Goal: Task Accomplishment & Management: Manage account settings

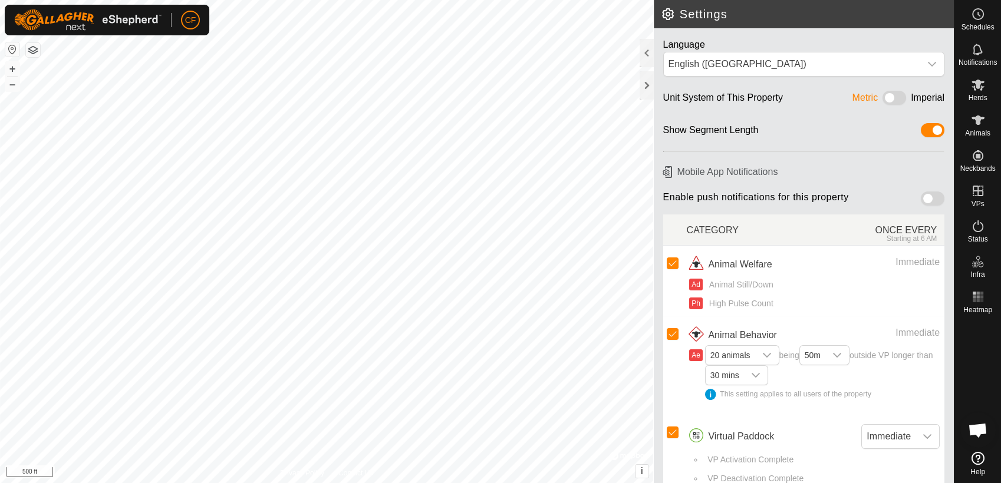
scroll to position [4470, 0]
click at [13, 71] on button "+" at bounding box center [12, 69] width 14 height 14
click at [9, 68] on button "+" at bounding box center [12, 69] width 14 height 14
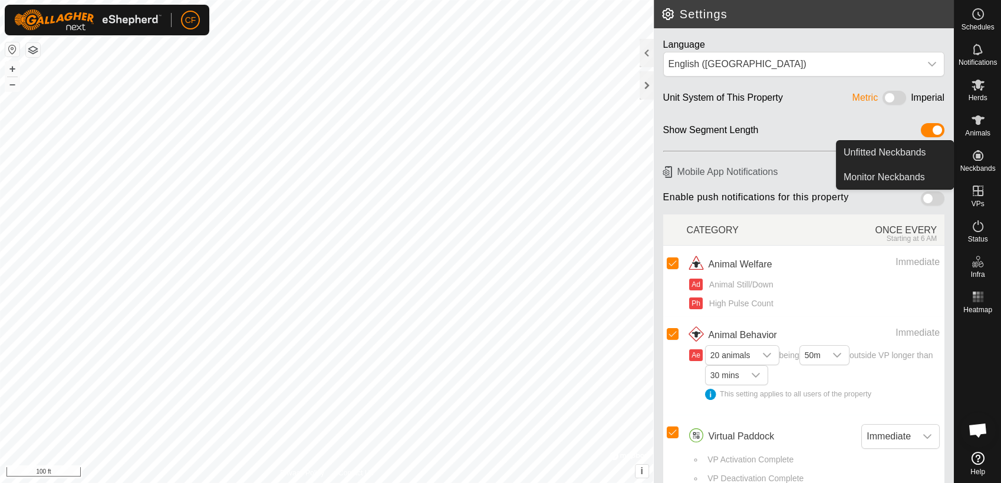
click at [975, 166] on span "Neckbands" at bounding box center [977, 168] width 35 height 7
click at [929, 144] on link "Unfitted Neckbands" at bounding box center [894, 153] width 117 height 24
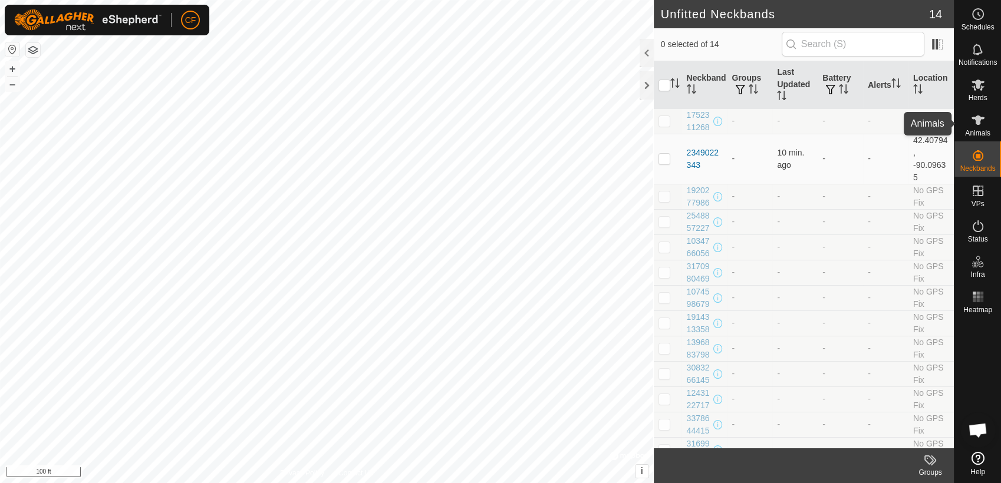
click at [981, 120] on icon at bounding box center [978, 120] width 14 height 14
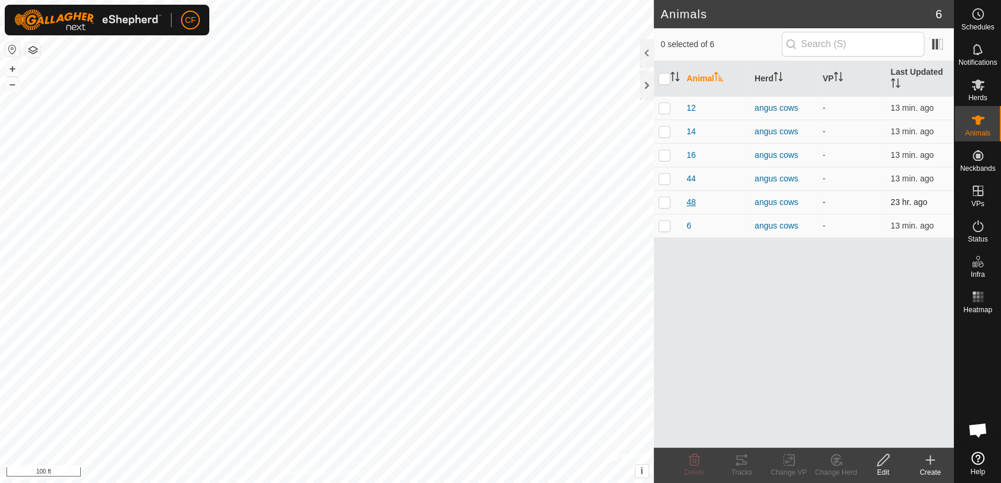
click at [693, 200] on span "48" at bounding box center [691, 202] width 9 height 12
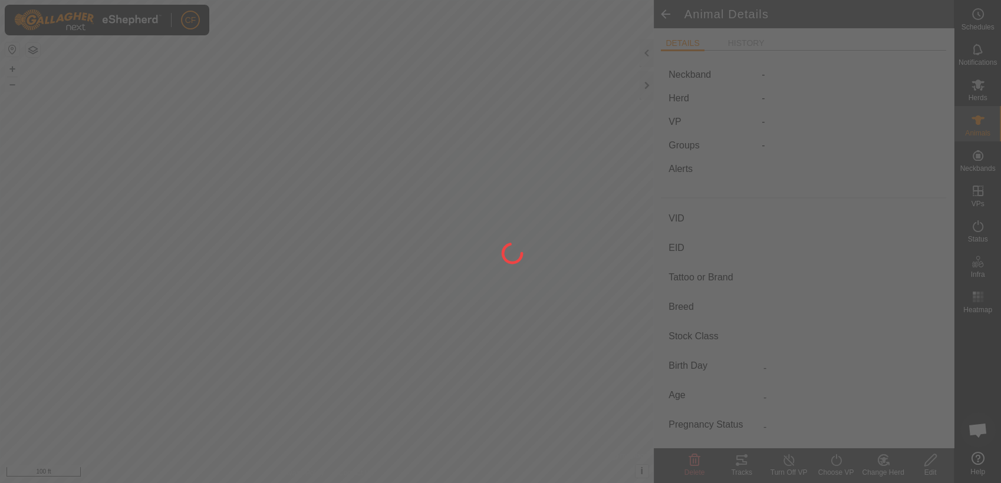
type input "48"
type input "-"
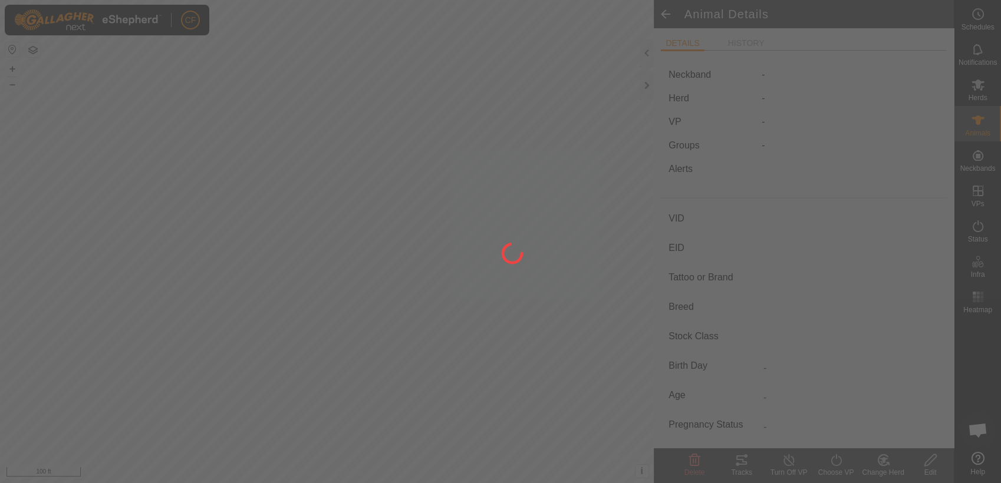
type input "0 kg"
type input "-"
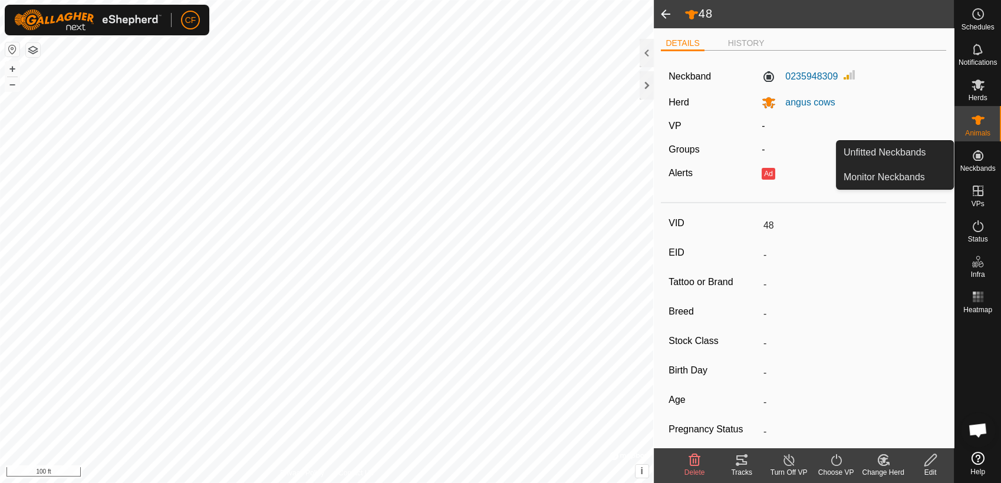
click at [977, 159] on icon at bounding box center [978, 156] width 14 height 14
click at [924, 153] on link "Unfitted Neckbands" at bounding box center [894, 153] width 117 height 24
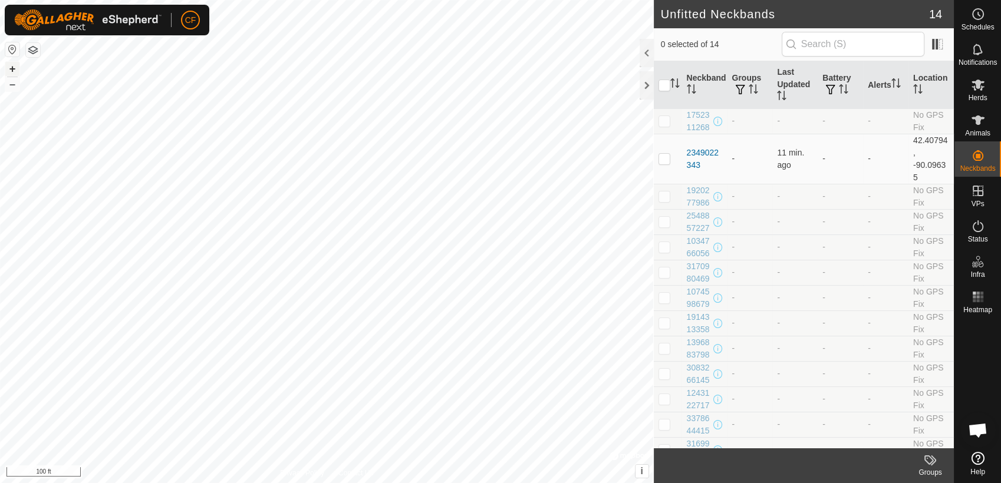
click at [9, 67] on button "+" at bounding box center [12, 69] width 14 height 14
click at [453, 0] on html "CF Schedules Notifications Herds Animals Neckbands VPs Status Infra Heatmap Hel…" at bounding box center [500, 241] width 1001 height 483
click at [783, 78] on th "Last Updated" at bounding box center [794, 85] width 45 height 48
click at [779, 78] on th "Last Updated" at bounding box center [794, 85] width 45 height 48
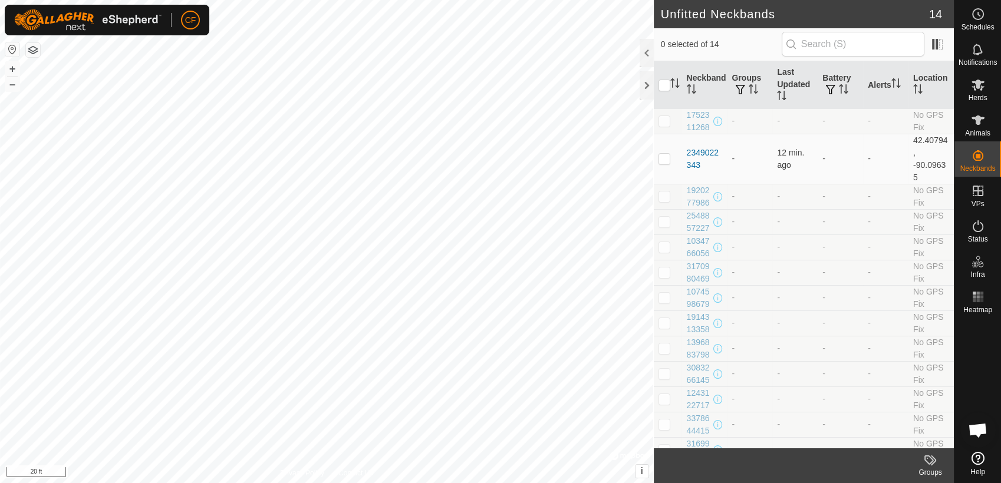
scroll to position [4470, 0]
click at [976, 126] on icon at bounding box center [978, 120] width 14 height 14
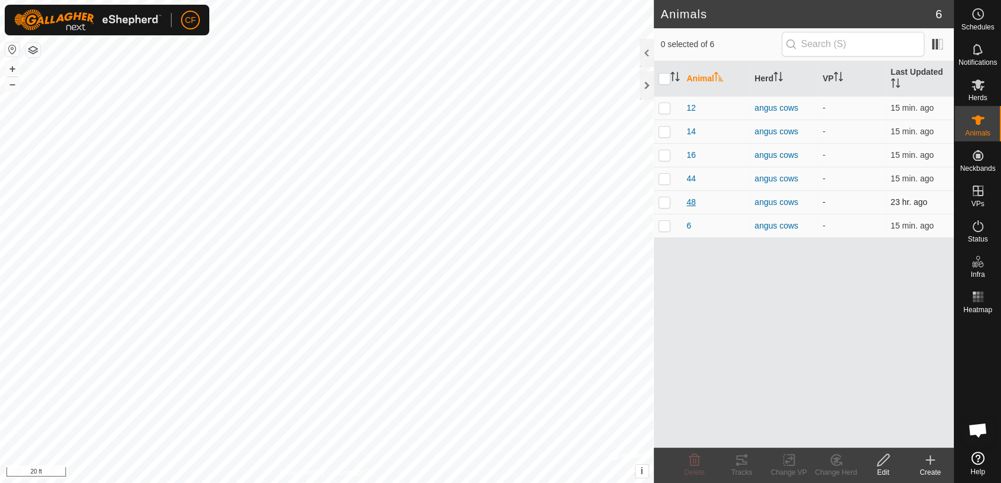
click at [690, 203] on span "48" at bounding box center [691, 202] width 9 height 12
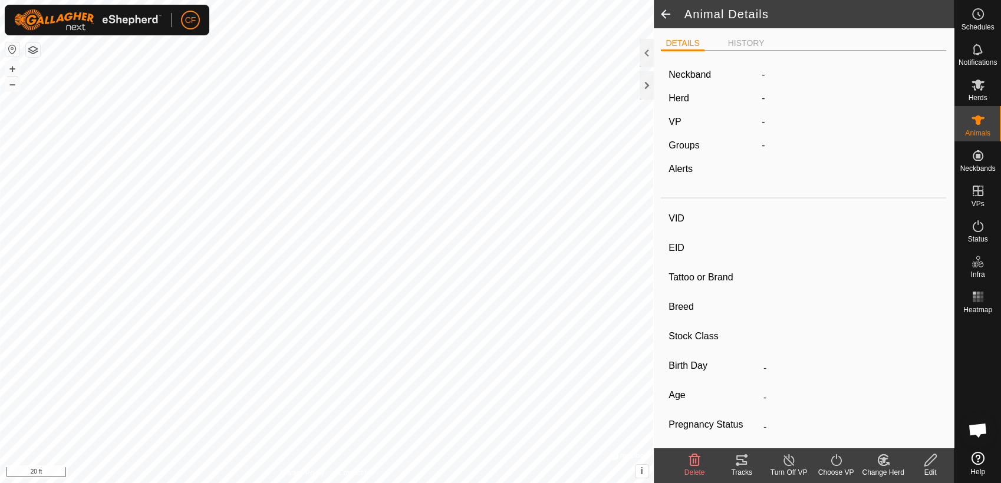
type input "48"
type input "-"
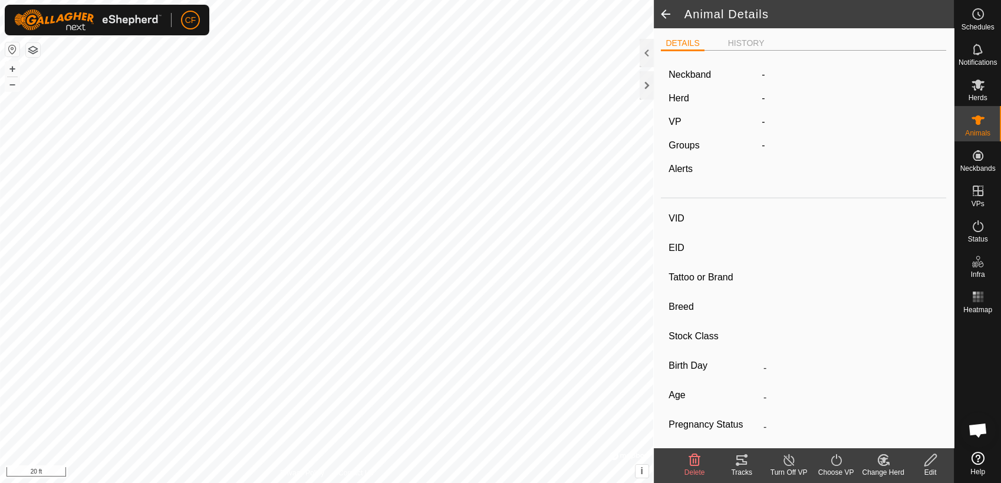
type input "0 kg"
type input "-"
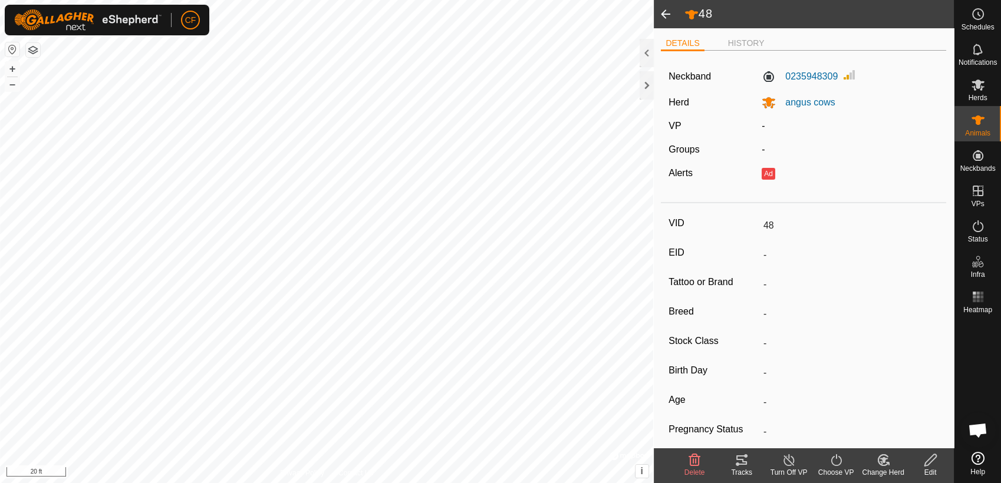
click at [660, 12] on span at bounding box center [666, 14] width 24 height 28
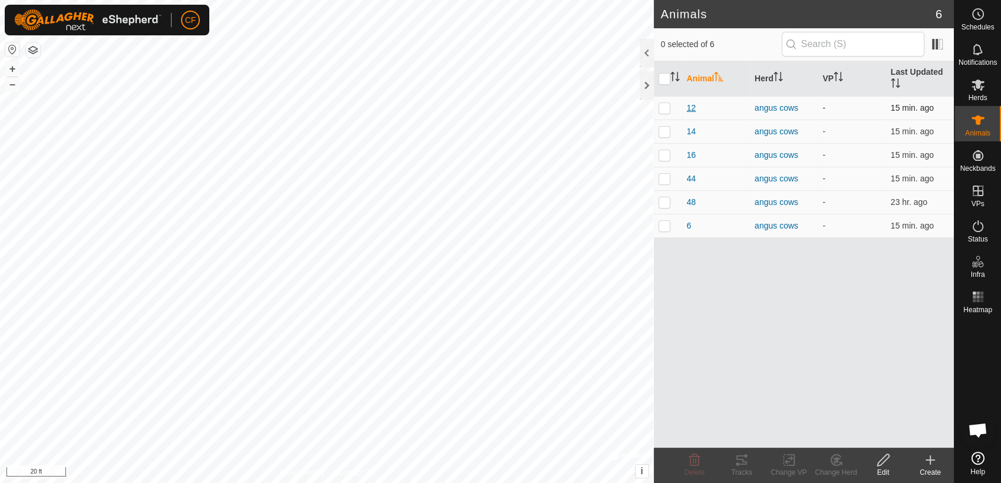
click at [688, 104] on span "12" at bounding box center [691, 108] width 9 height 12
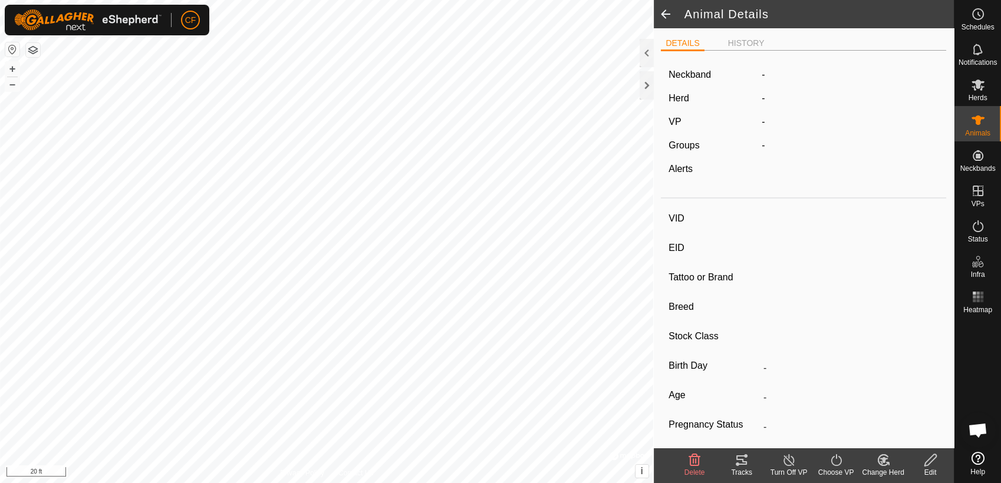
type input "12"
type input "-"
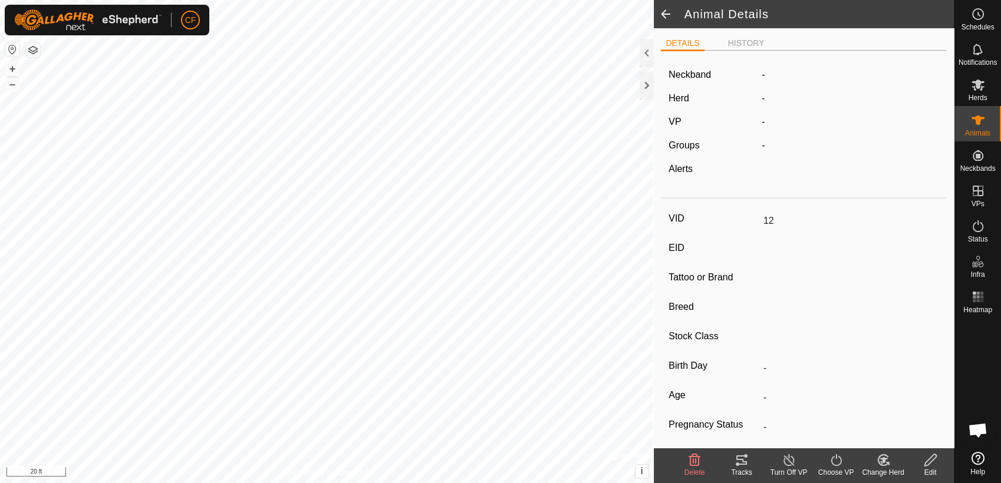
type input "Pregnant"
type input "0 kg"
type input "-"
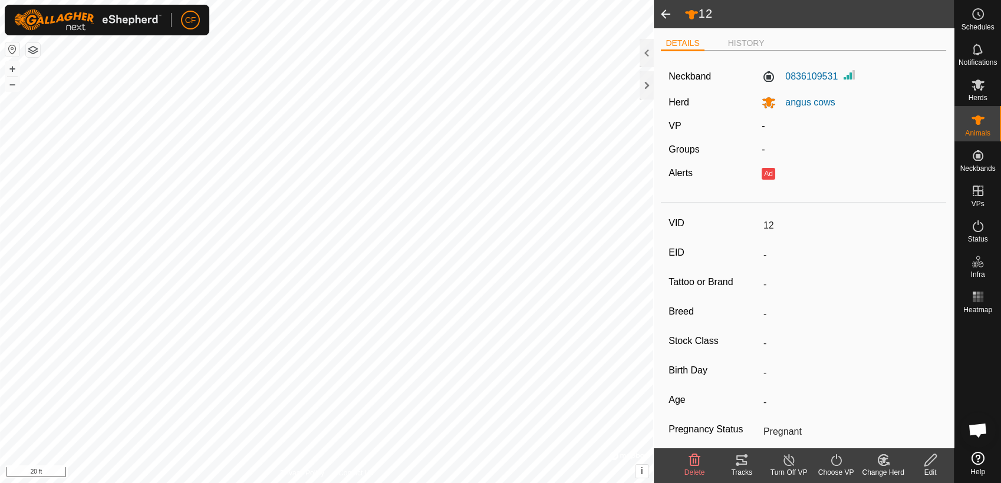
click at [666, 11] on span at bounding box center [666, 14] width 24 height 28
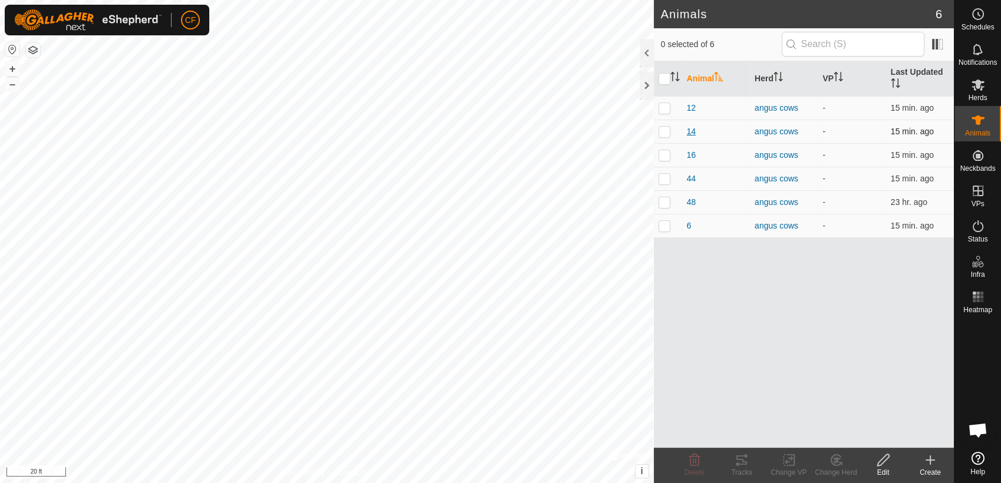
click at [693, 130] on span "14" at bounding box center [691, 132] width 9 height 12
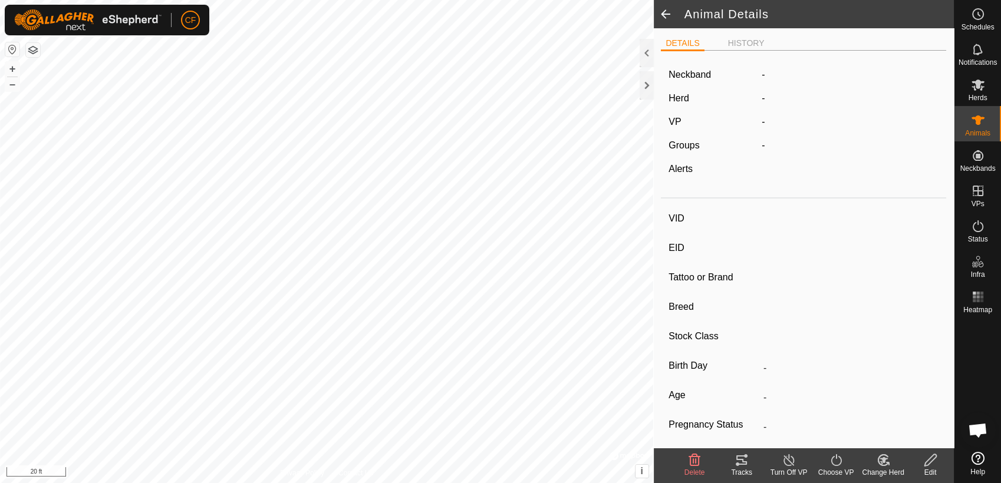
type input "14"
type input "-"
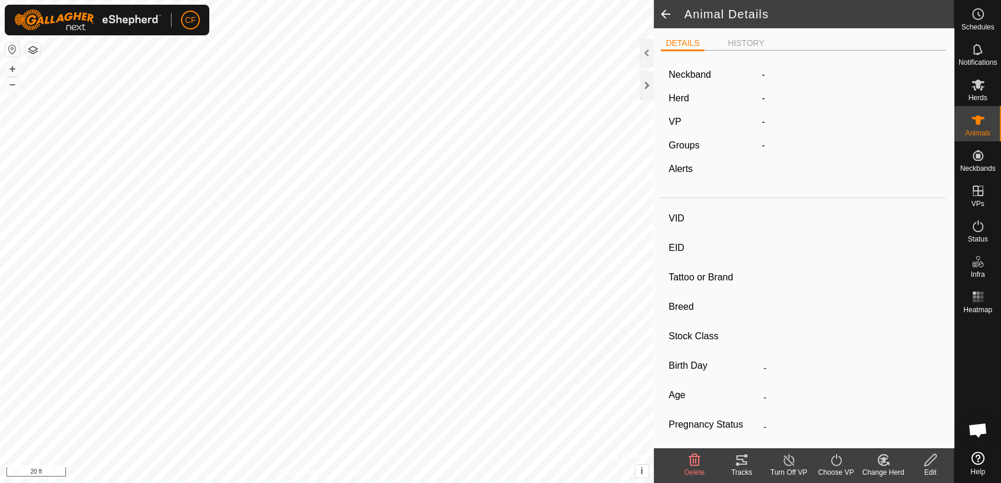
type input "Pregnant"
type input "0 kg"
type input "-"
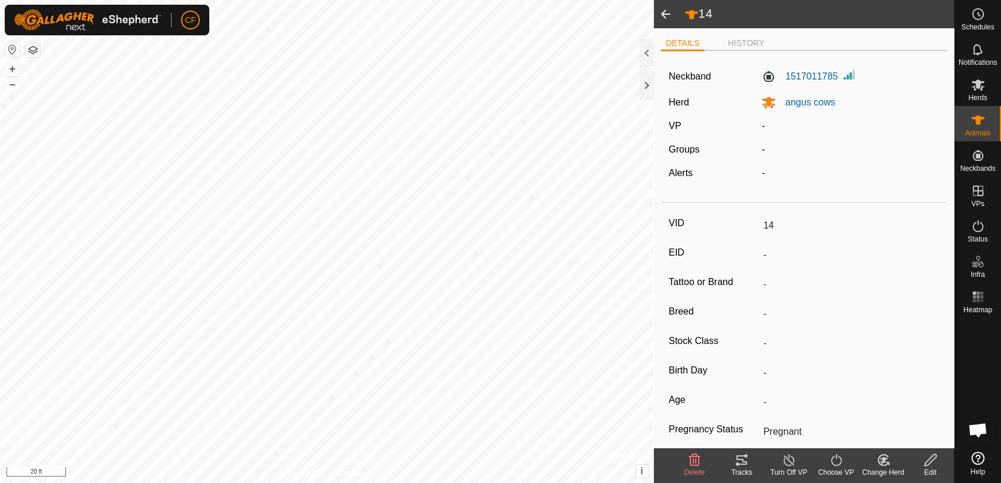
click at [665, 12] on span at bounding box center [666, 14] width 24 height 28
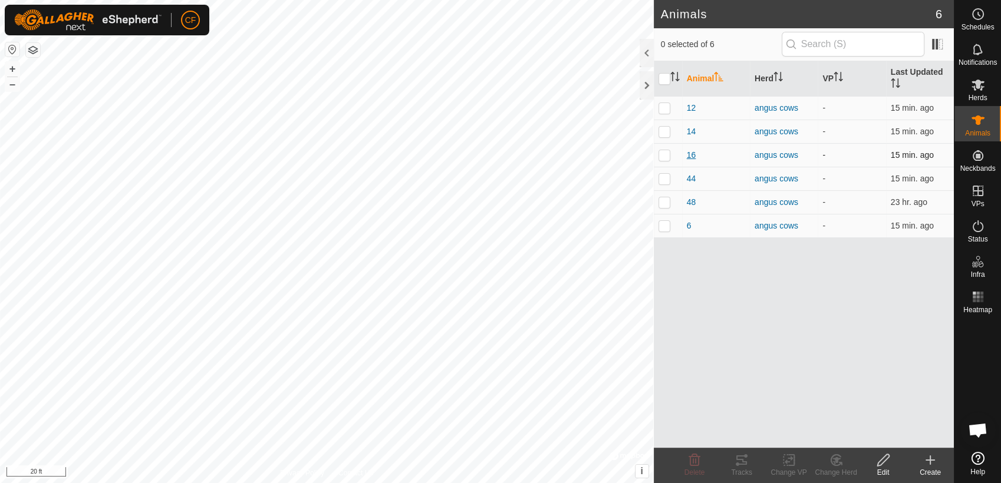
click at [691, 153] on span "16" at bounding box center [691, 155] width 9 height 12
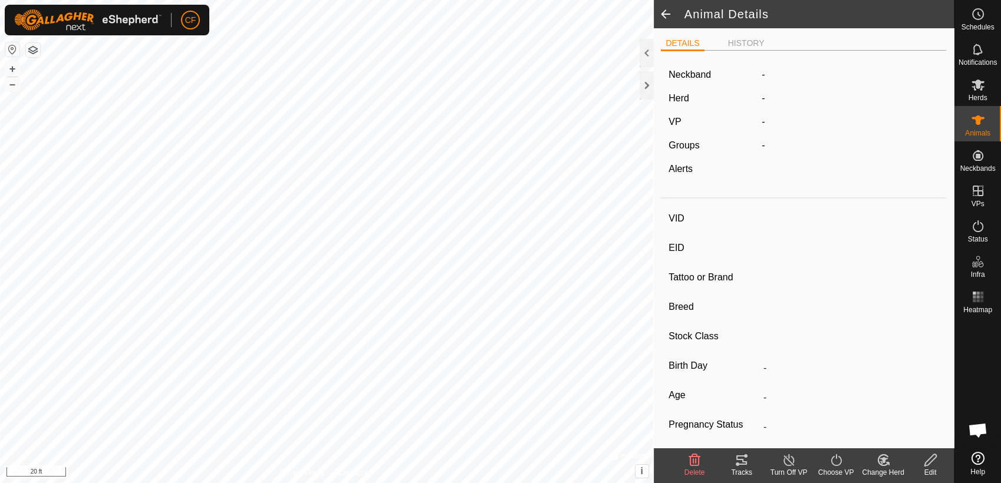
type input "16"
type input "-"
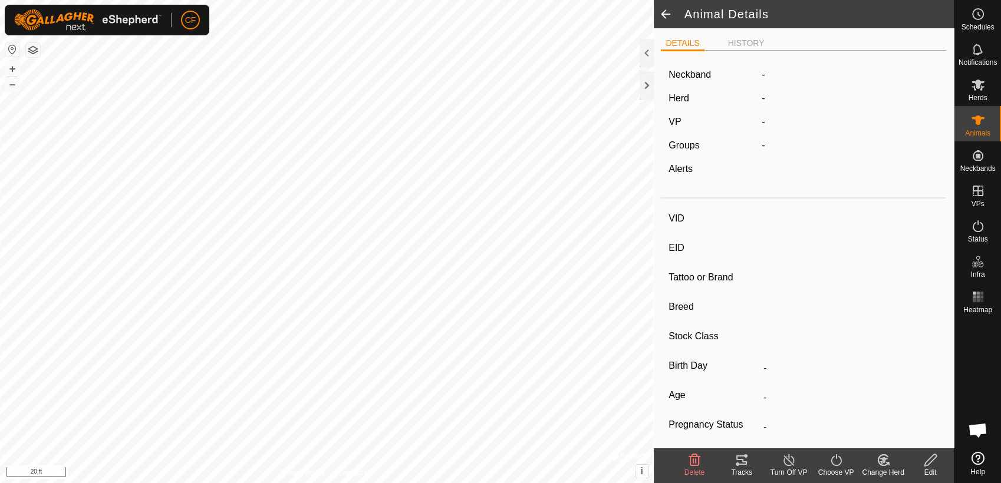
type input "0 kg"
type input "-"
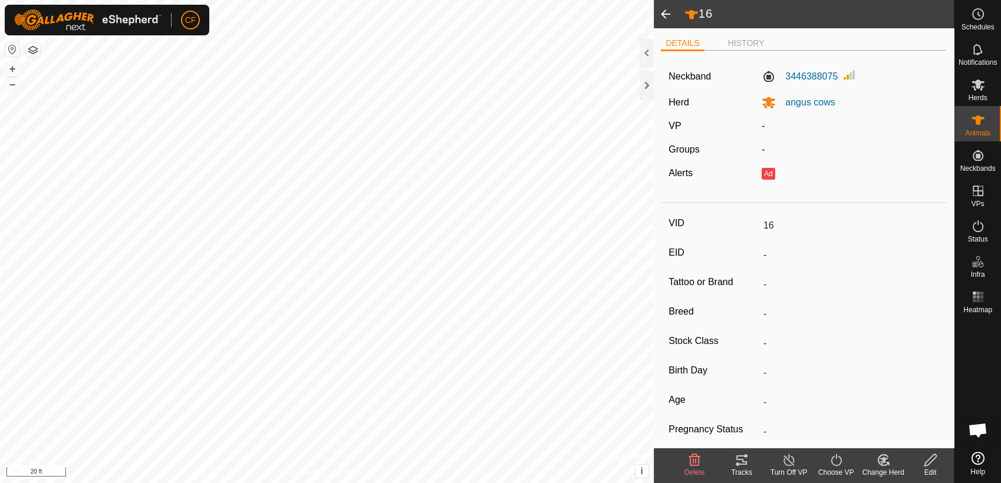
click at [661, 8] on span at bounding box center [666, 14] width 24 height 28
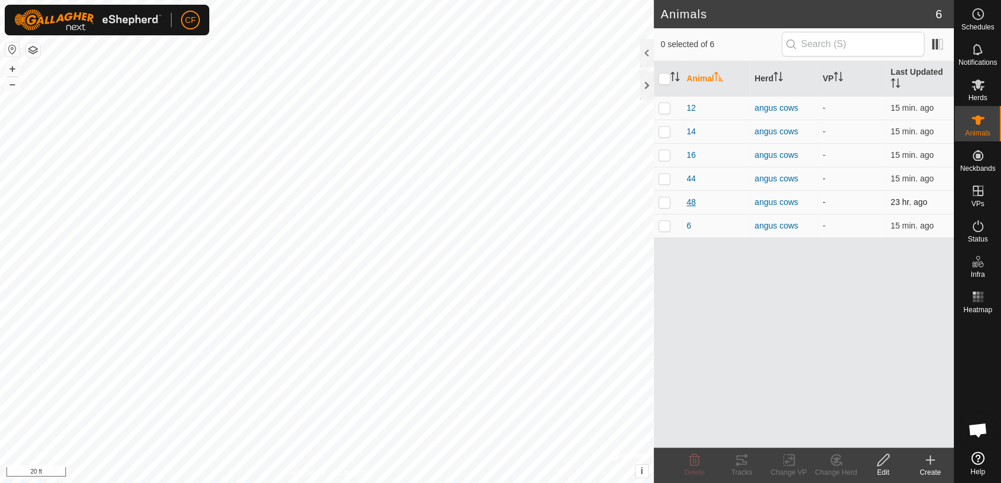
click at [691, 202] on span "48" at bounding box center [691, 202] width 9 height 12
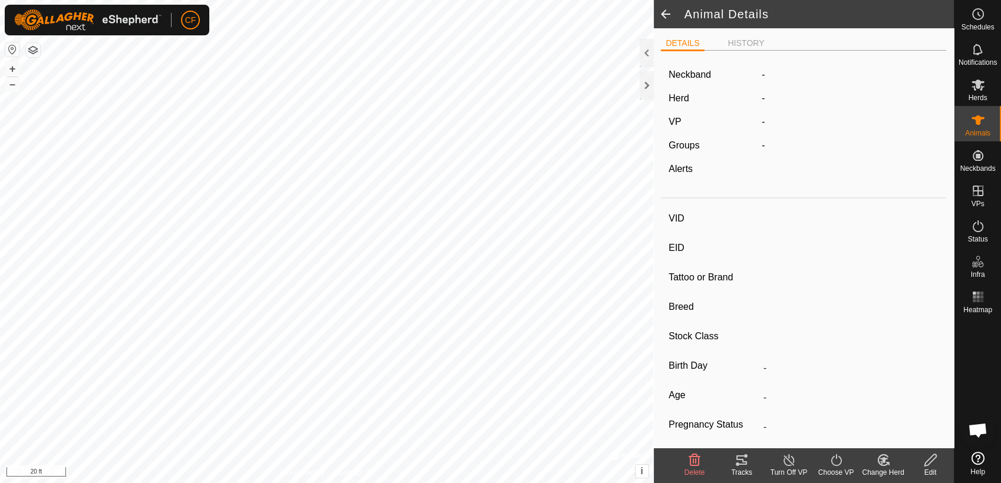
type input "48"
type input "-"
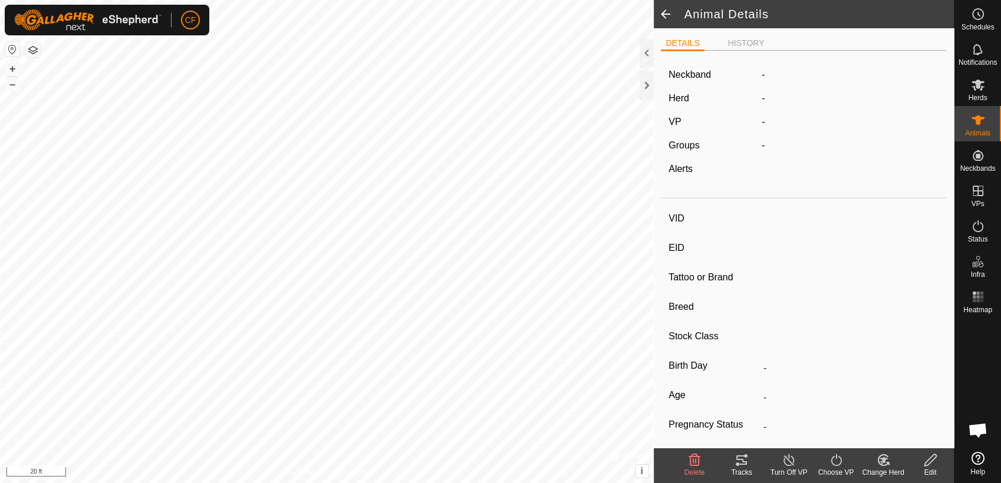
type input "0 kg"
type input "-"
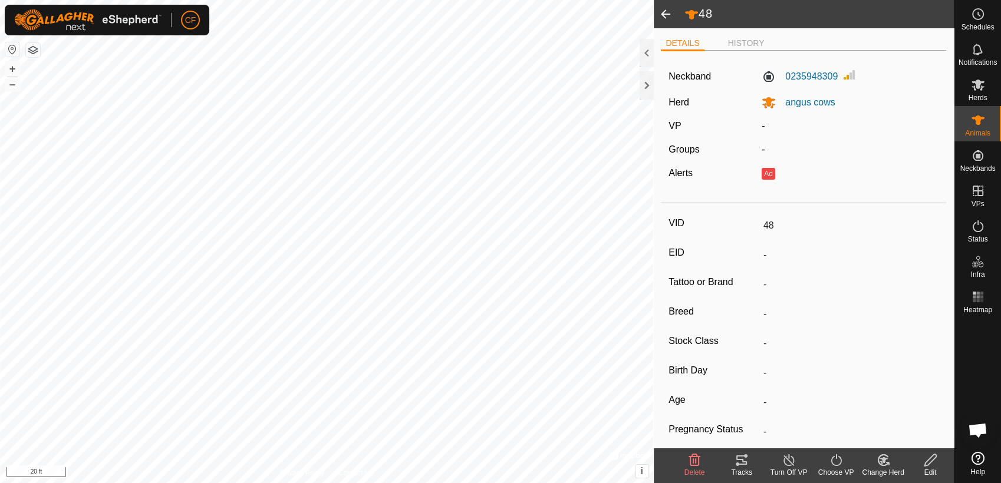
click at [665, 12] on span at bounding box center [666, 14] width 24 height 28
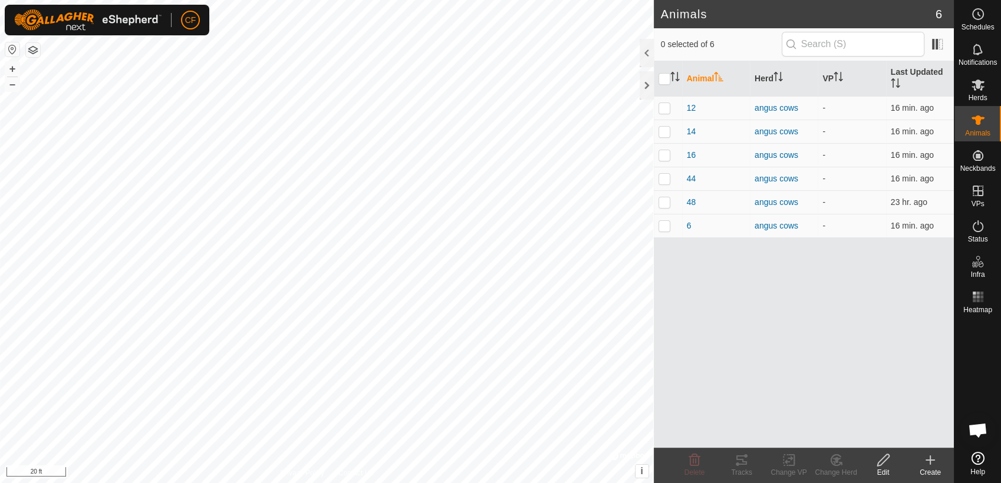
click at [931, 462] on icon at bounding box center [930, 460] width 14 height 14
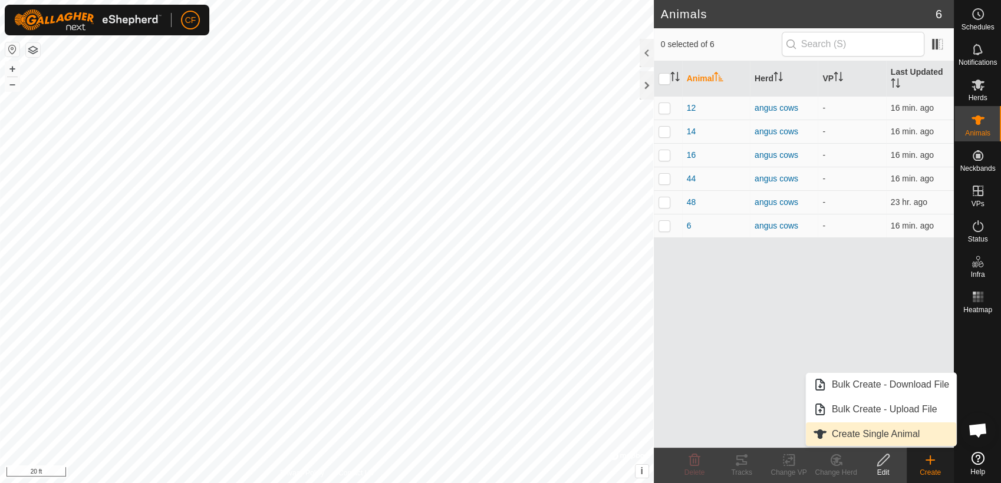
click at [898, 432] on link "Create Single Animal" at bounding box center [881, 435] width 150 height 24
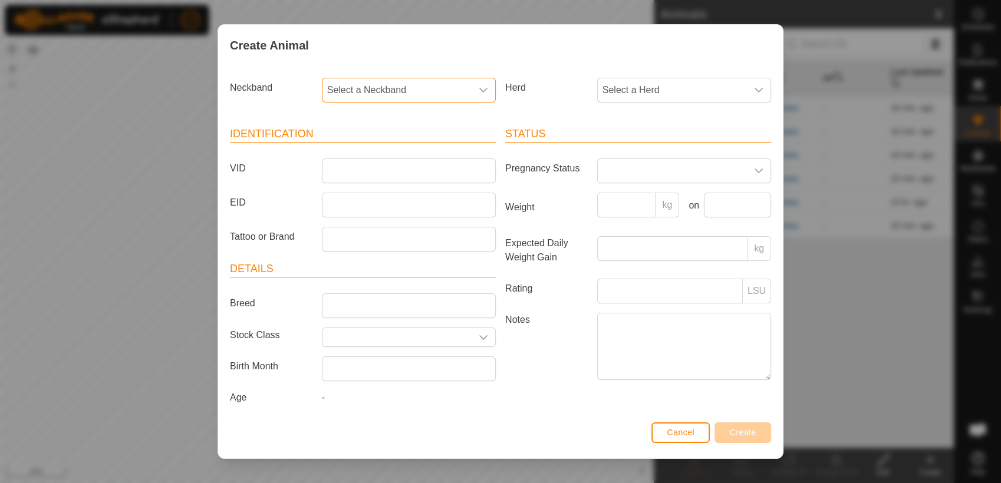
click at [416, 90] on span "Select a Neckband" at bounding box center [396, 90] width 149 height 24
type input "2349"
click at [378, 151] on li "2349022343" at bounding box center [408, 151] width 170 height 24
click at [676, 94] on span "Select a Herd" at bounding box center [672, 90] width 149 height 24
click at [634, 176] on li "angus cows" at bounding box center [683, 176] width 170 height 24
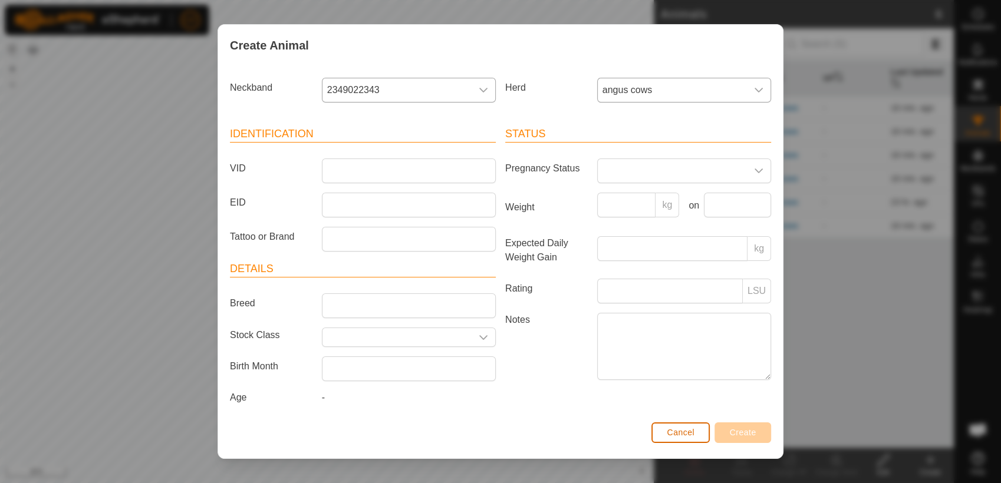
click at [674, 434] on span "Cancel" at bounding box center [681, 432] width 28 height 9
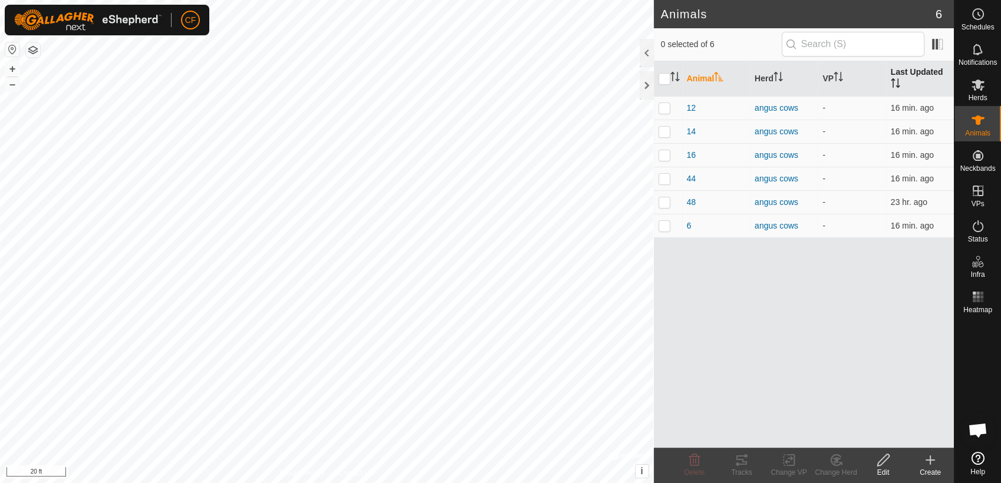
click at [927, 71] on th "Last Updated" at bounding box center [920, 78] width 68 height 35
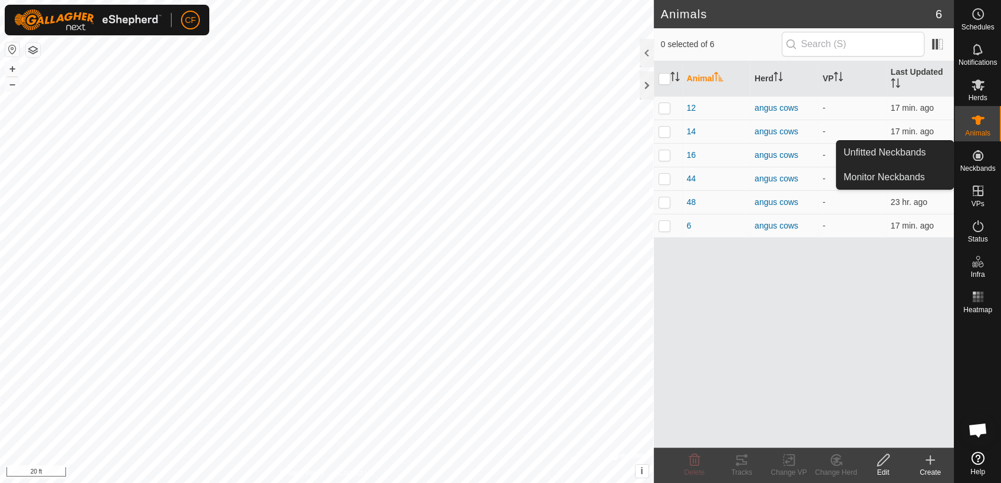
click at [985, 165] on span "Neckbands" at bounding box center [977, 168] width 35 height 7
click at [916, 150] on link "Unfitted Neckbands" at bounding box center [894, 153] width 117 height 24
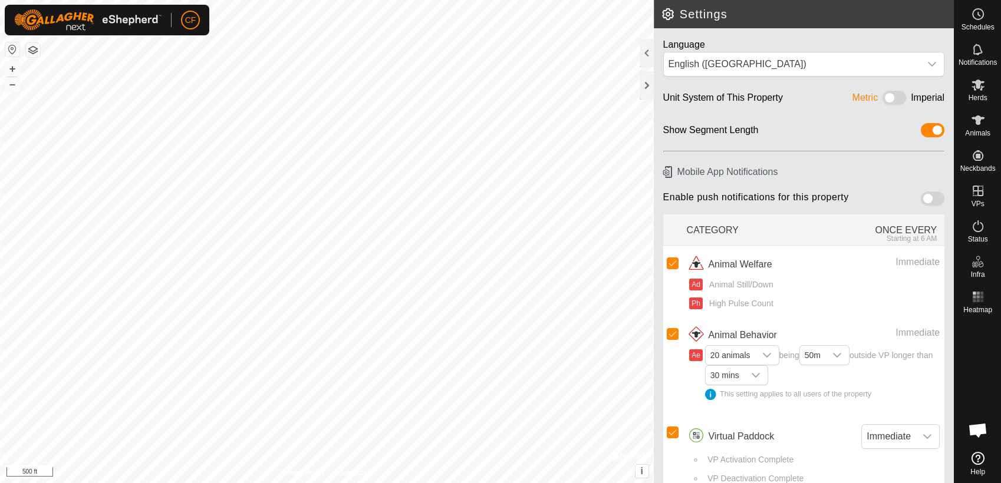
scroll to position [4470, 0]
click at [886, 100] on span at bounding box center [894, 98] width 24 height 14
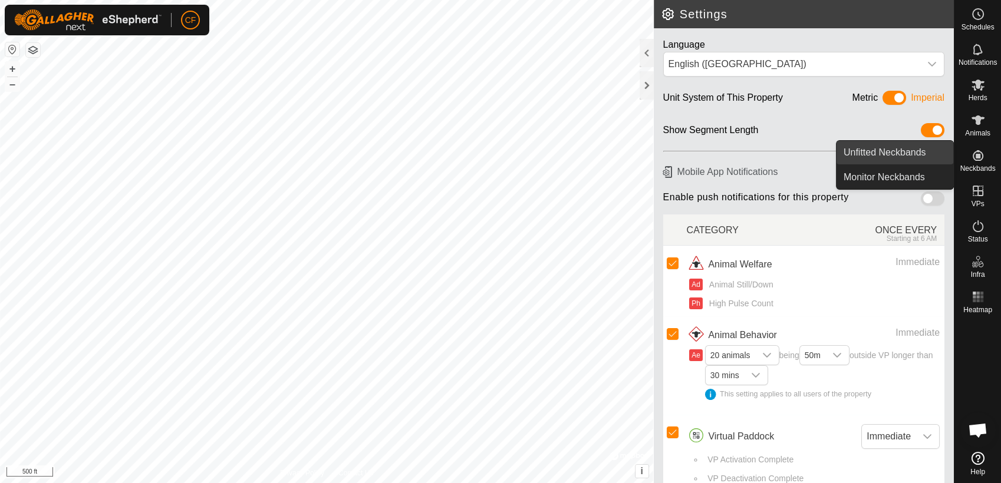
click at [934, 154] on link "Unfitted Neckbands" at bounding box center [894, 153] width 117 height 24
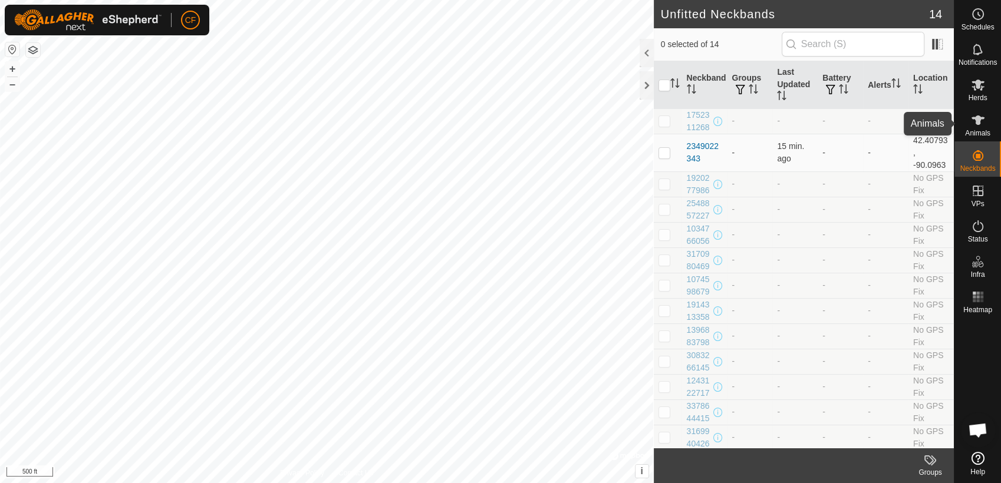
click at [971, 133] on span "Animals" at bounding box center [977, 133] width 25 height 7
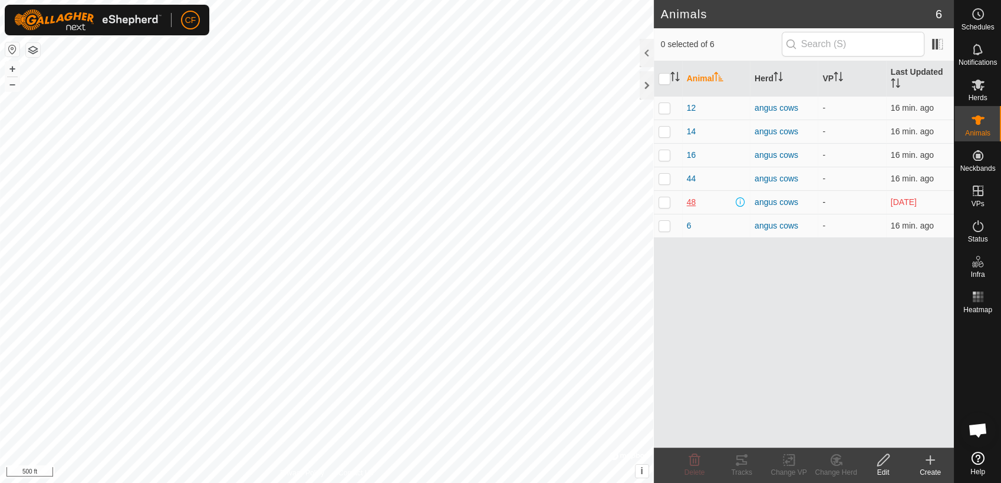
click at [690, 203] on span "48" at bounding box center [691, 202] width 9 height 12
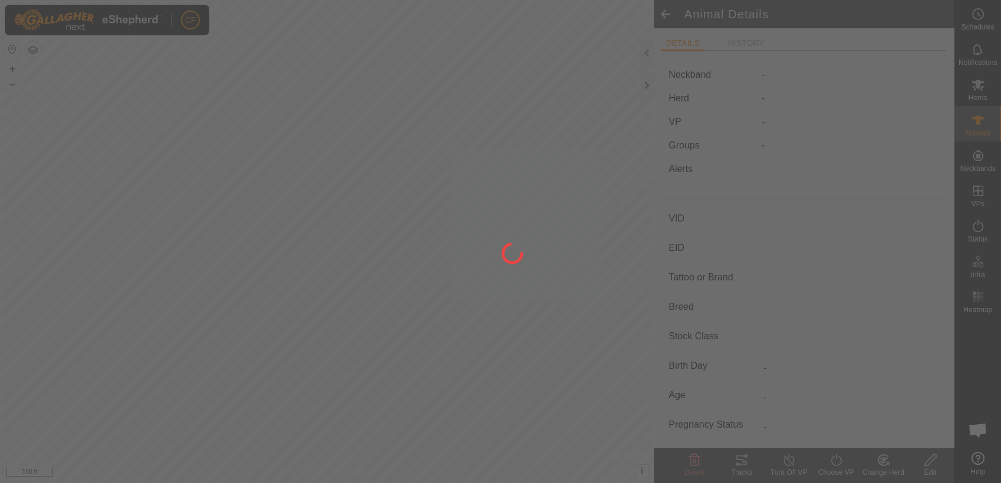
type input "48"
type input "-"
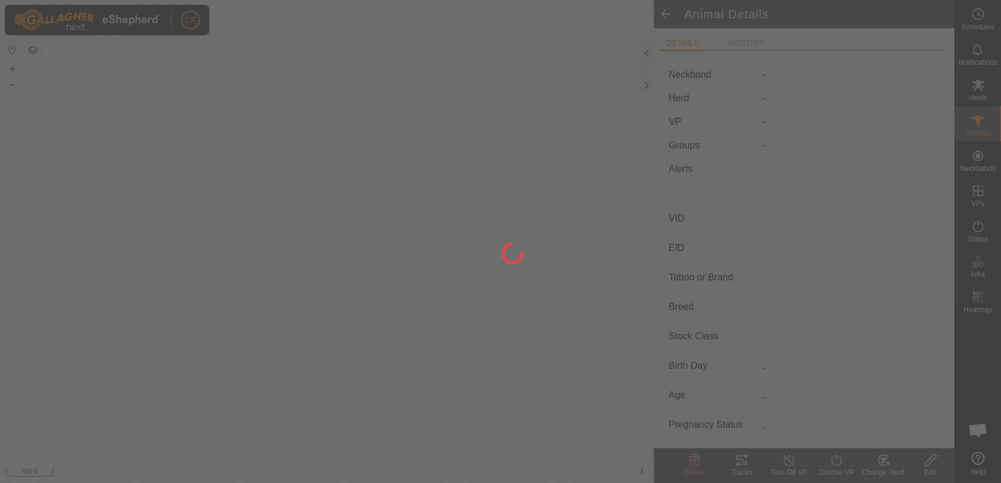
type input "0 kg"
type input "-"
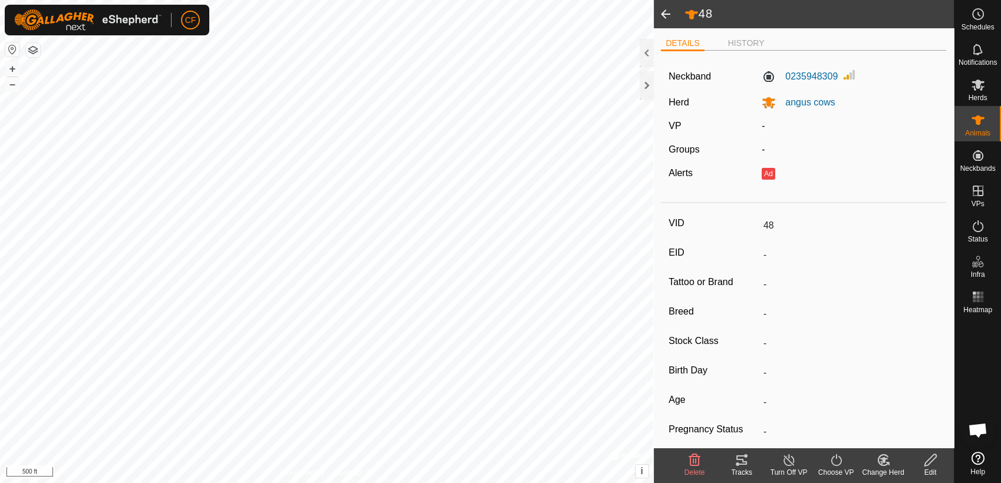
click at [925, 462] on icon at bounding box center [930, 460] width 12 height 12
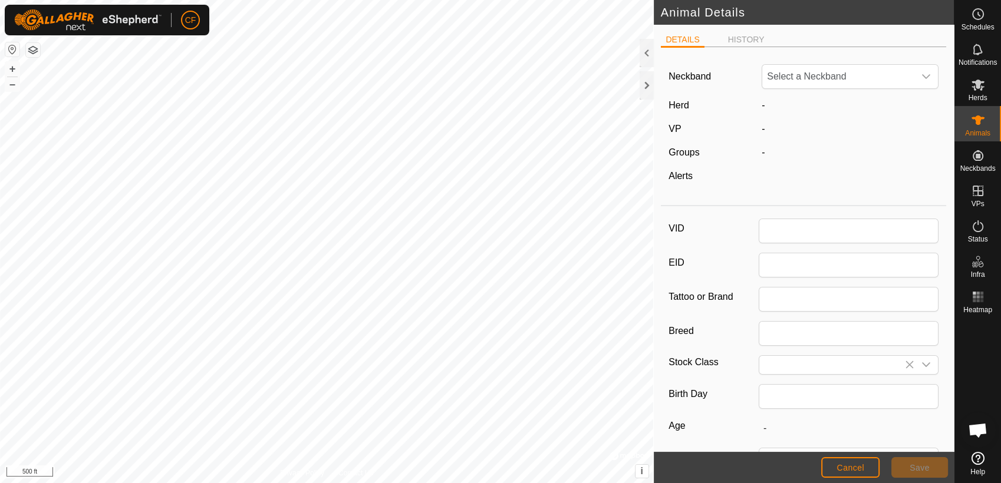
type input "48"
type input "0"
click at [744, 38] on li "HISTORY" at bounding box center [746, 41] width 46 height 14
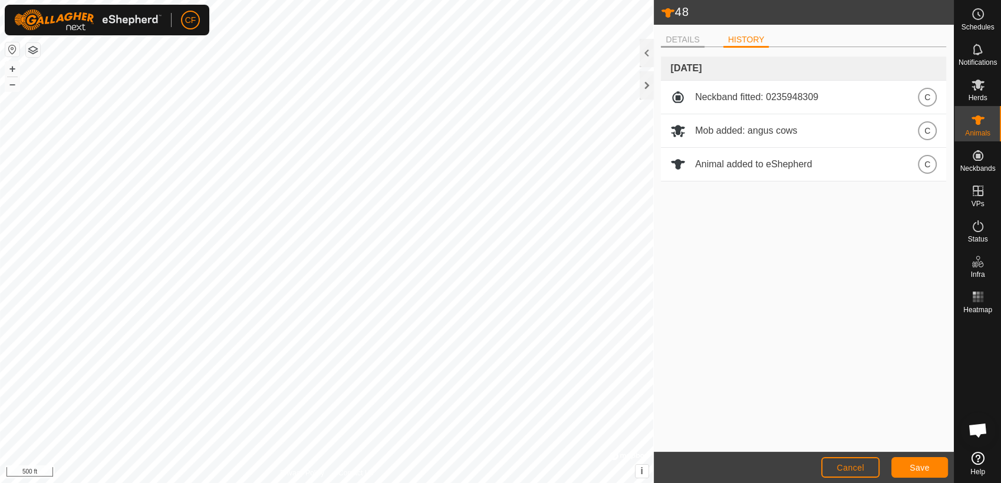
click at [675, 40] on li "DETAILS" at bounding box center [682, 41] width 43 height 14
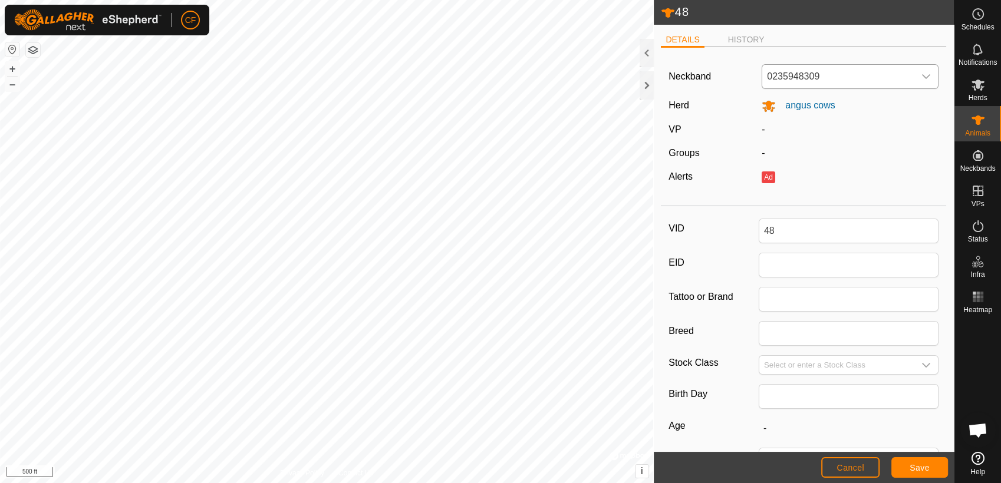
click at [921, 74] on icon "dropdown trigger" at bounding box center [925, 76] width 9 height 9
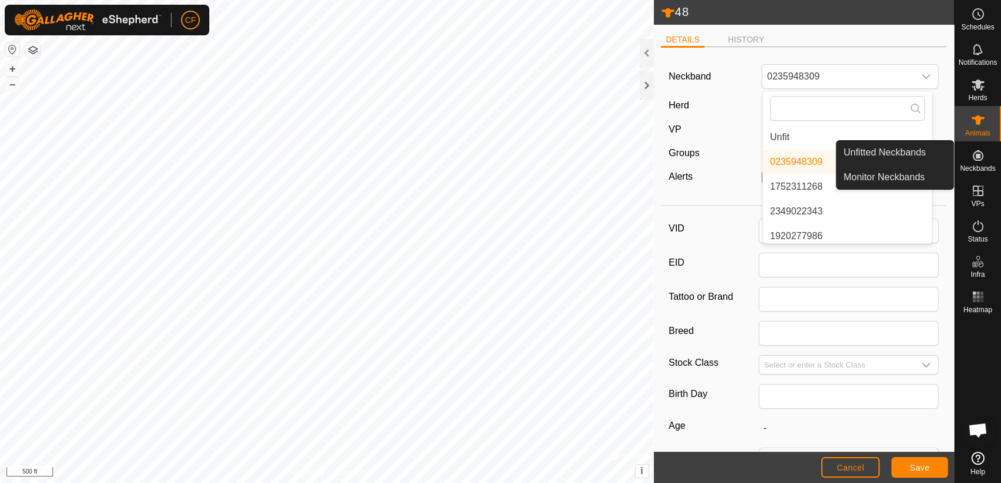
click at [976, 156] on icon at bounding box center [977, 155] width 11 height 11
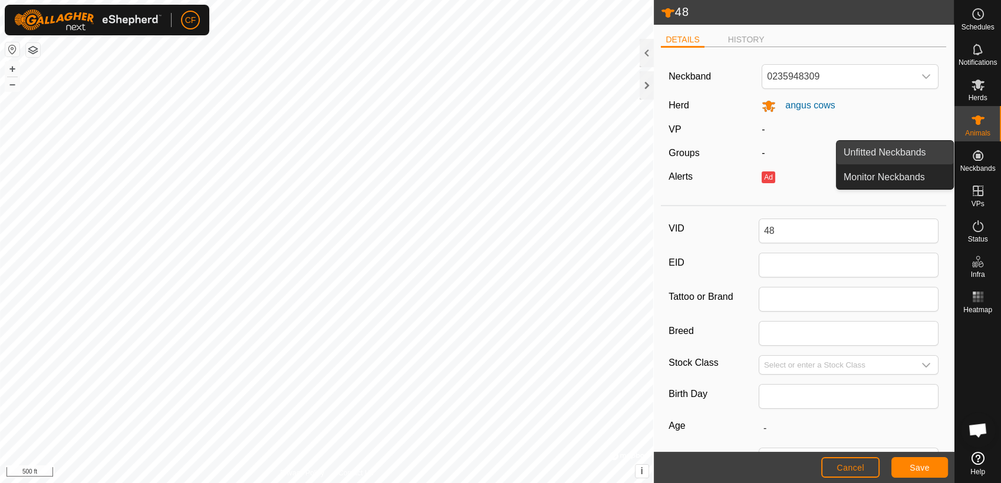
click at [923, 150] on link "Unfitted Neckbands" at bounding box center [894, 153] width 117 height 24
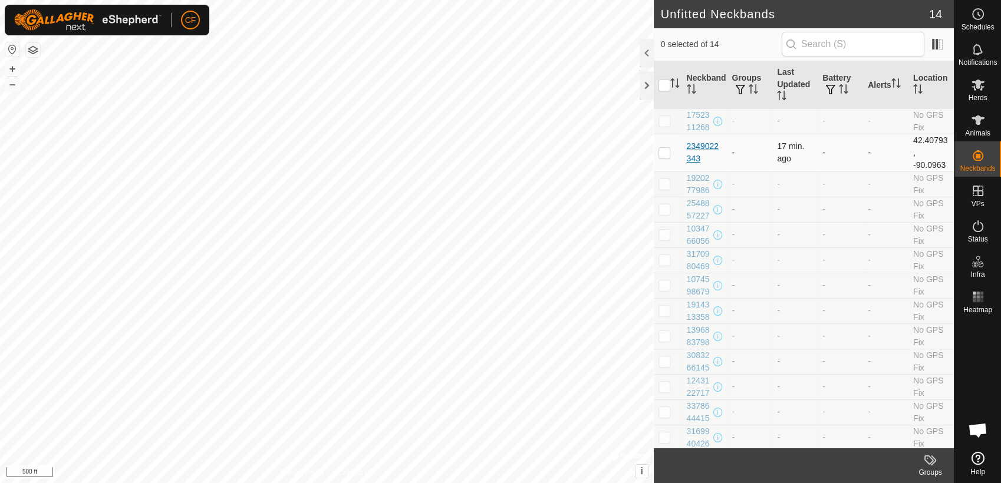
click at [694, 157] on div "2349022343" at bounding box center [705, 152] width 36 height 25
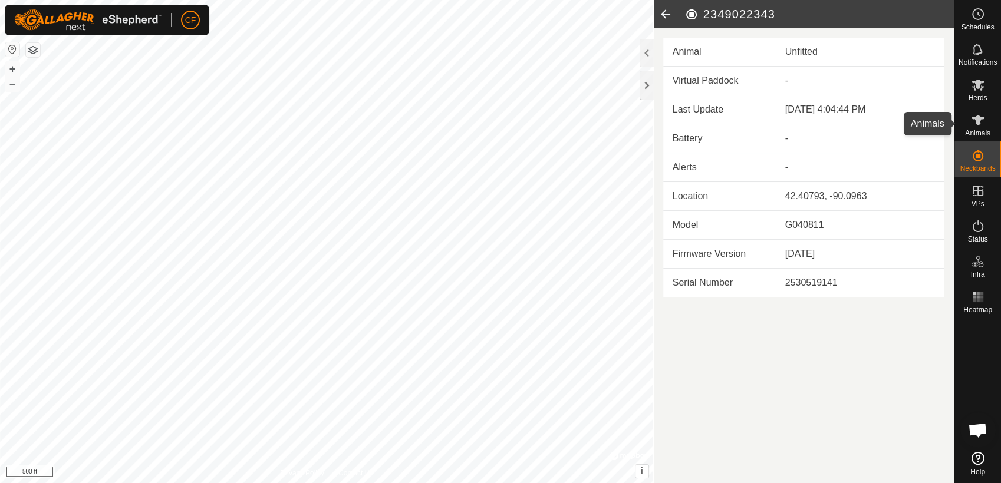
click at [972, 131] on span "Animals" at bounding box center [977, 133] width 25 height 7
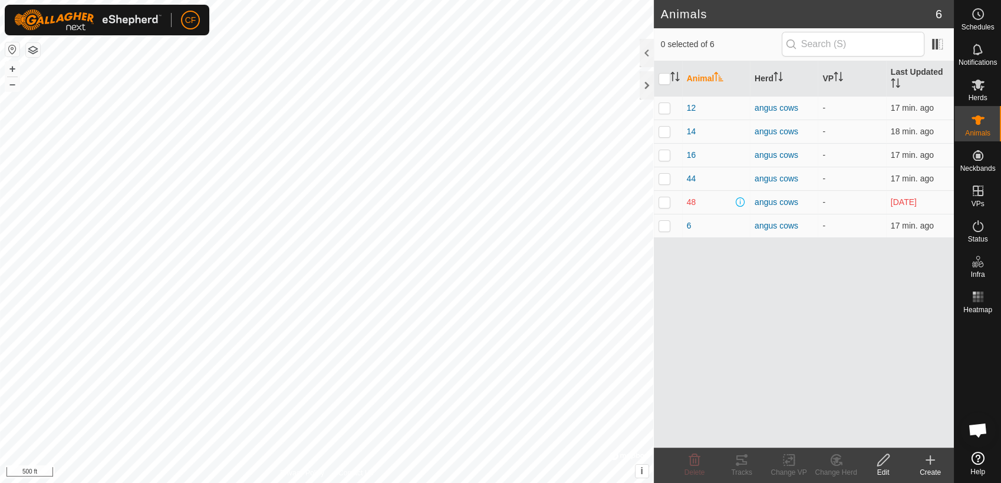
click at [924, 467] on div "Create" at bounding box center [929, 472] width 47 height 11
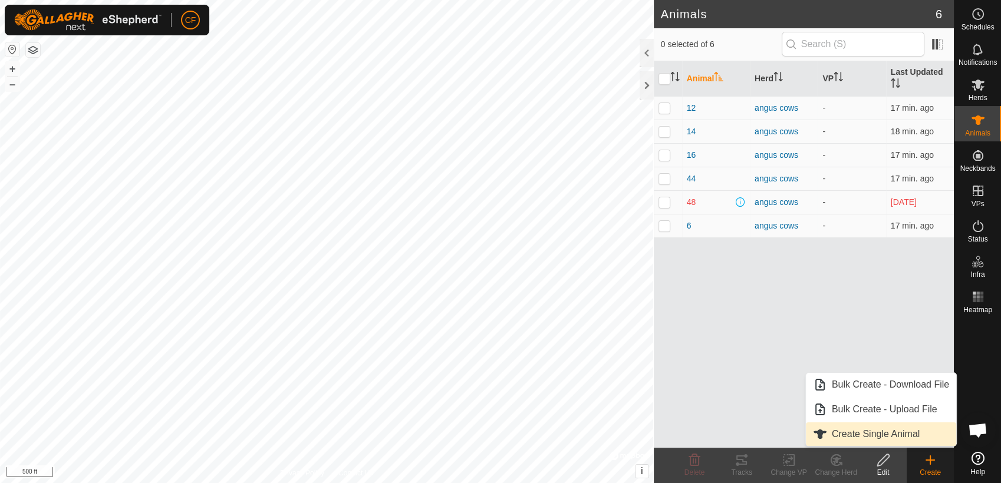
click at [889, 437] on link "Create Single Animal" at bounding box center [881, 435] width 150 height 24
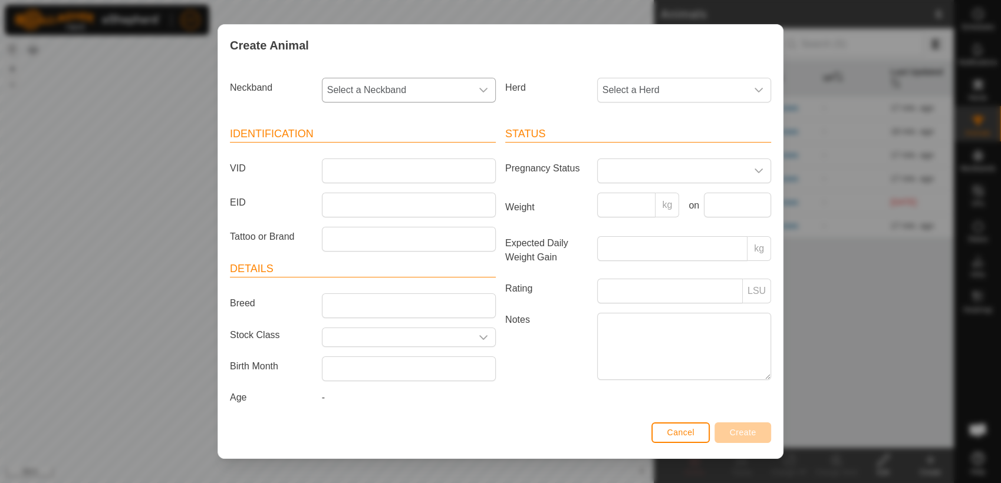
click at [483, 93] on div "dropdown trigger" at bounding box center [484, 90] width 24 height 24
type input "2349"
click at [350, 156] on li "2349022343" at bounding box center [408, 151] width 170 height 24
click at [754, 89] on icon "dropdown trigger" at bounding box center [758, 90] width 8 height 5
click at [629, 176] on li "angus cows" at bounding box center [683, 176] width 170 height 24
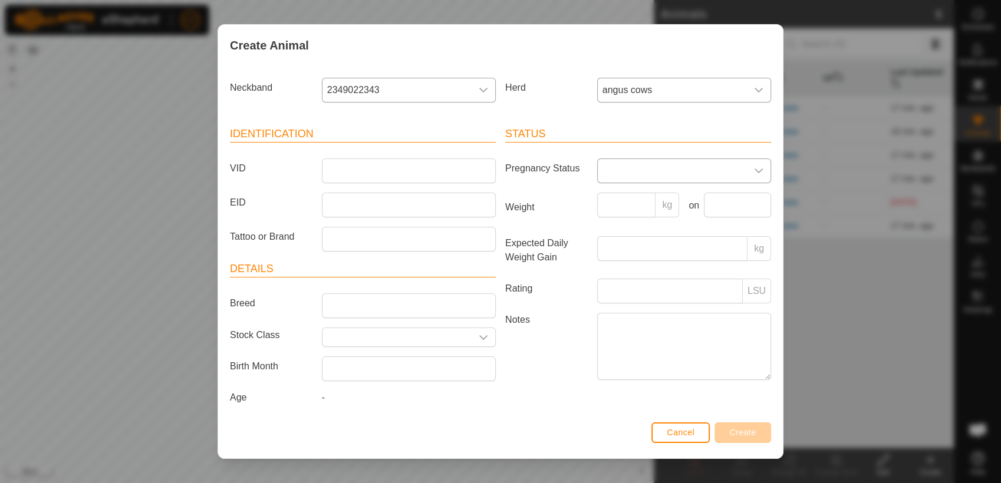
click at [753, 171] on div "dropdown trigger" at bounding box center [759, 171] width 24 height 24
click at [627, 269] on li "Pregnant" at bounding box center [683, 272] width 170 height 24
click at [343, 170] on input "VID" at bounding box center [409, 171] width 174 height 25
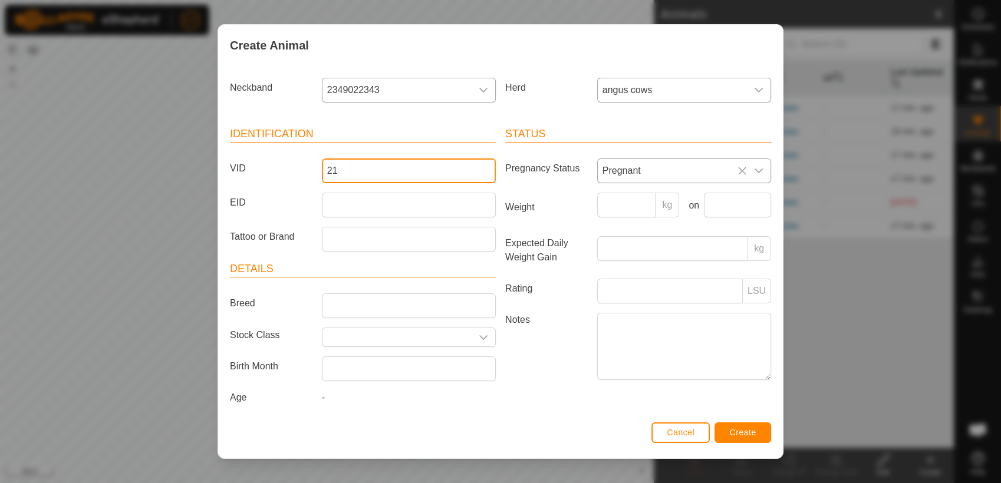
type input "21"
click at [740, 438] on button "Create" at bounding box center [742, 433] width 57 height 21
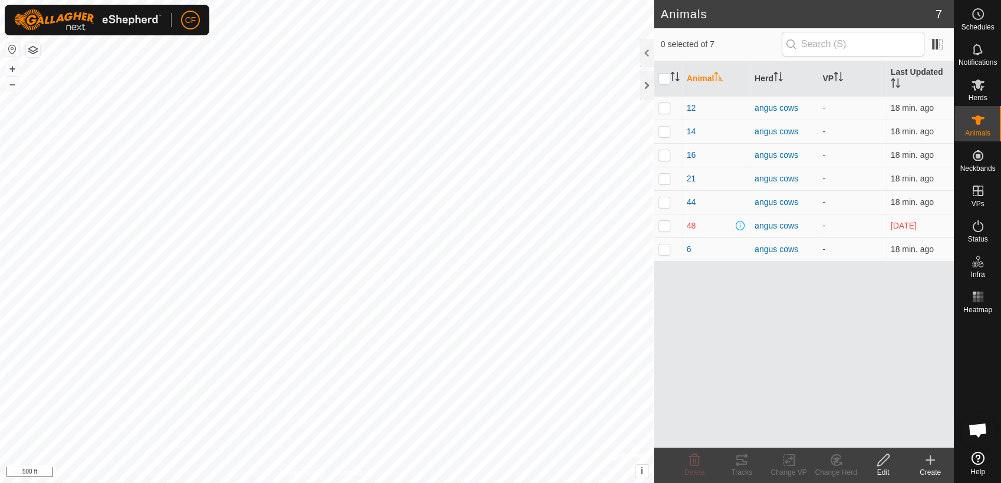
click at [882, 466] on icon at bounding box center [883, 460] width 15 height 14
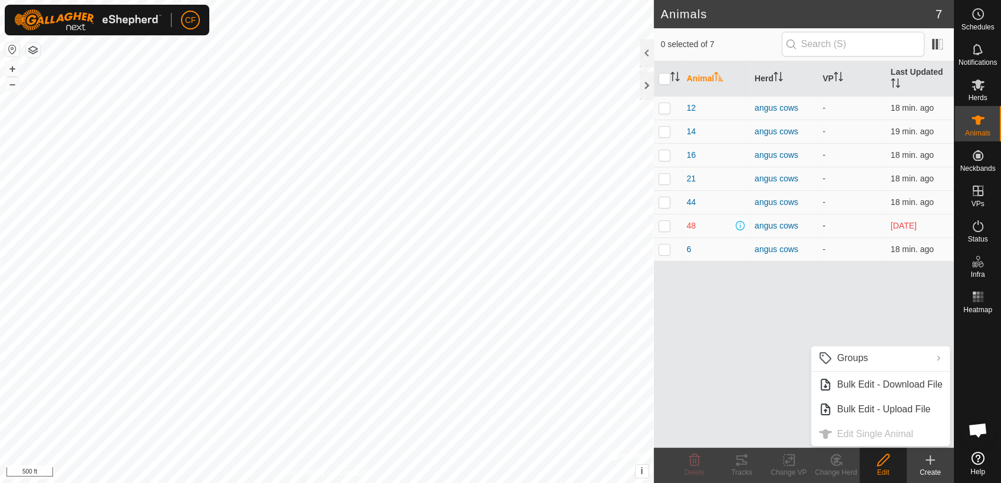
click at [664, 224] on p-checkbox at bounding box center [664, 225] width 12 height 9
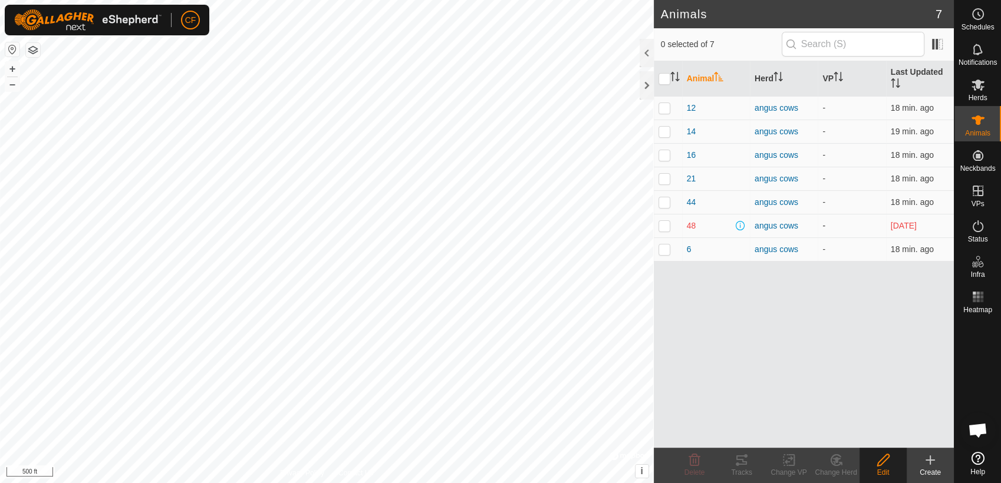
checkbox input "true"
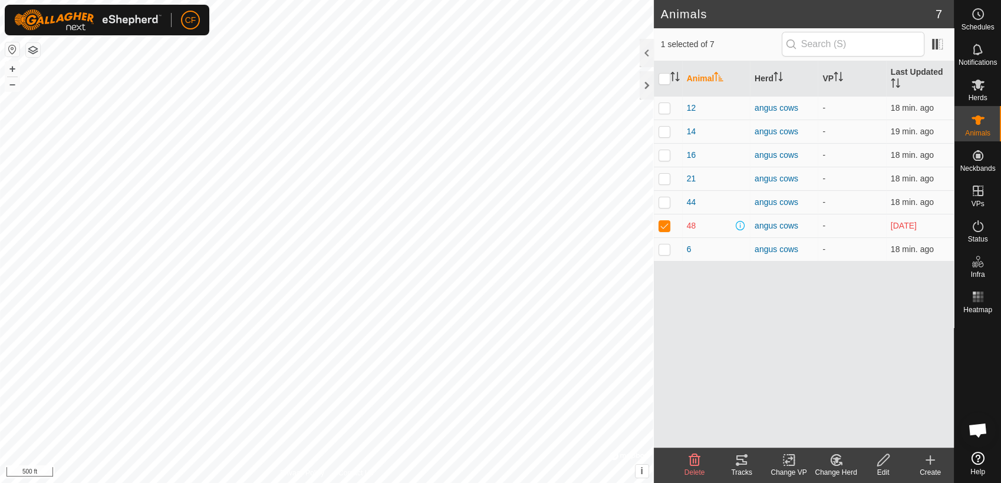
click at [881, 464] on icon at bounding box center [883, 460] width 12 height 12
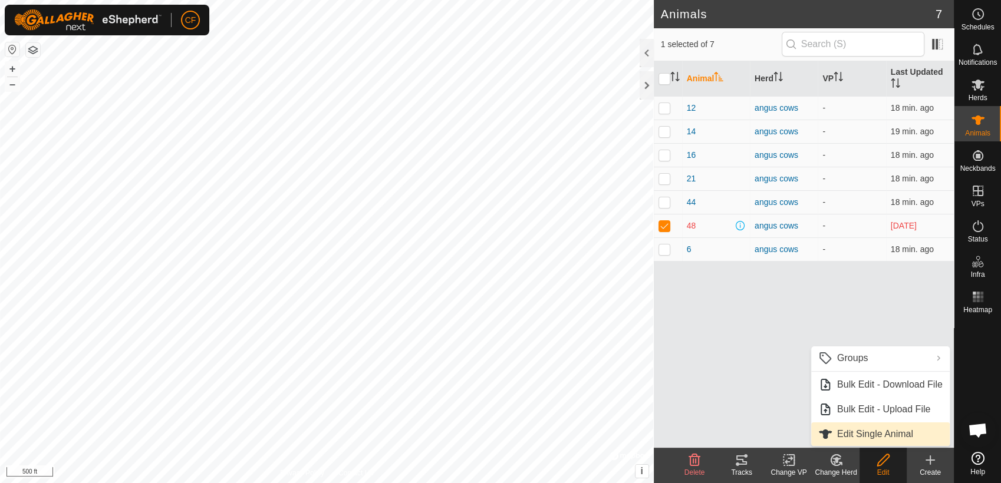
click at [882, 437] on link "Edit Single Animal" at bounding box center [880, 435] width 139 height 24
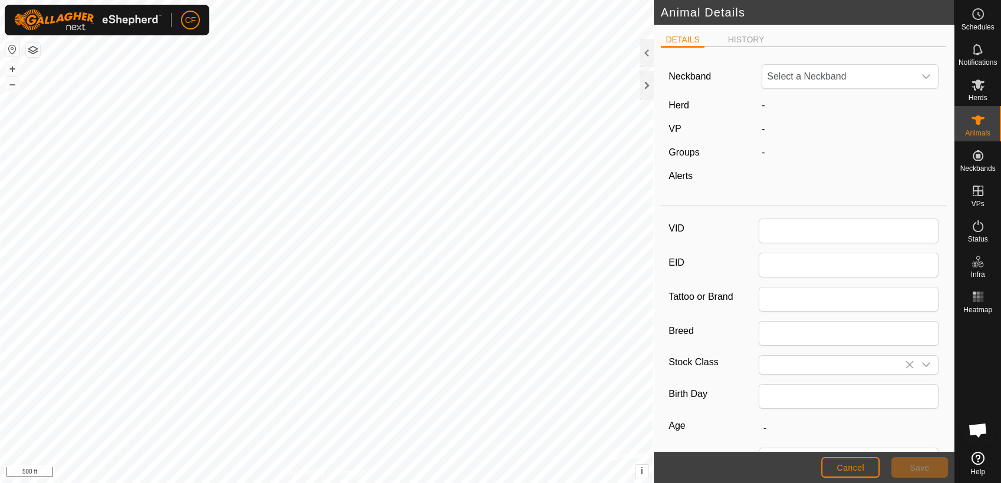
type input "48"
type input "0"
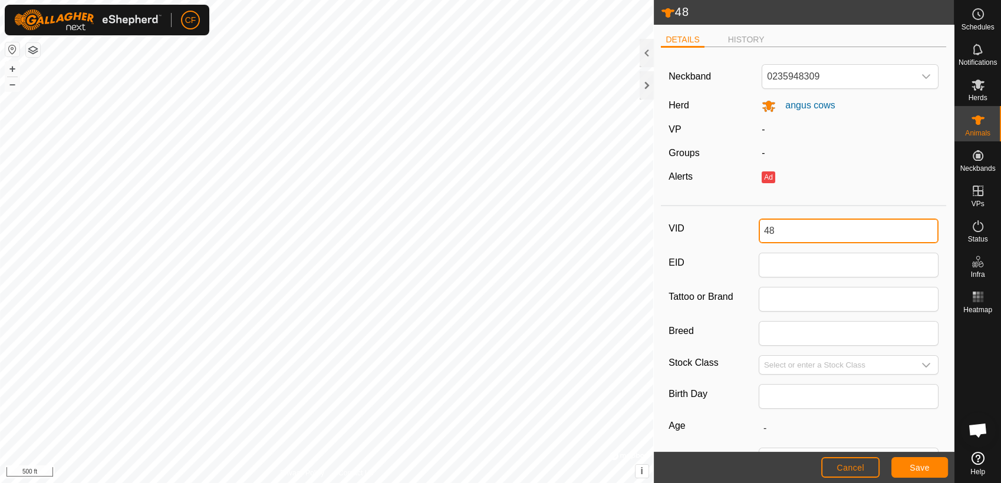
click at [787, 223] on input "48" at bounding box center [849, 231] width 180 height 25
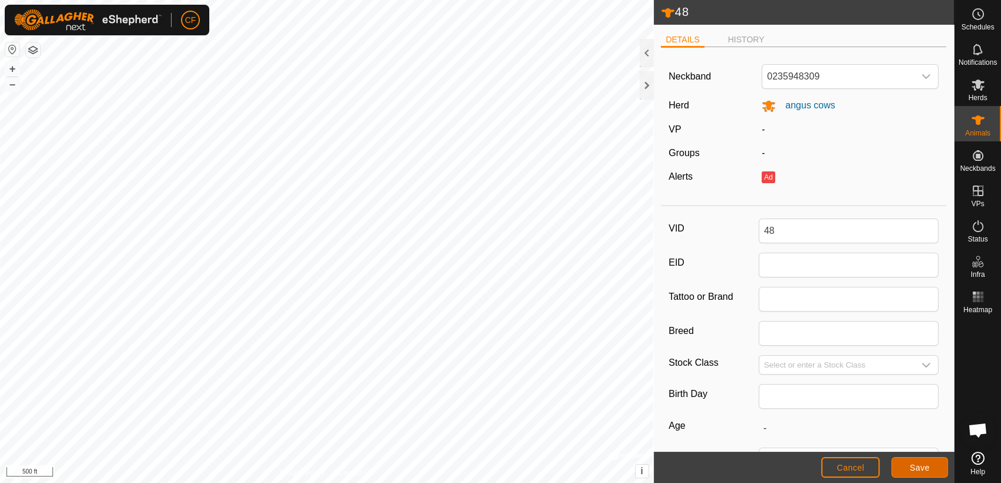
click at [920, 470] on span "Save" at bounding box center [919, 467] width 20 height 9
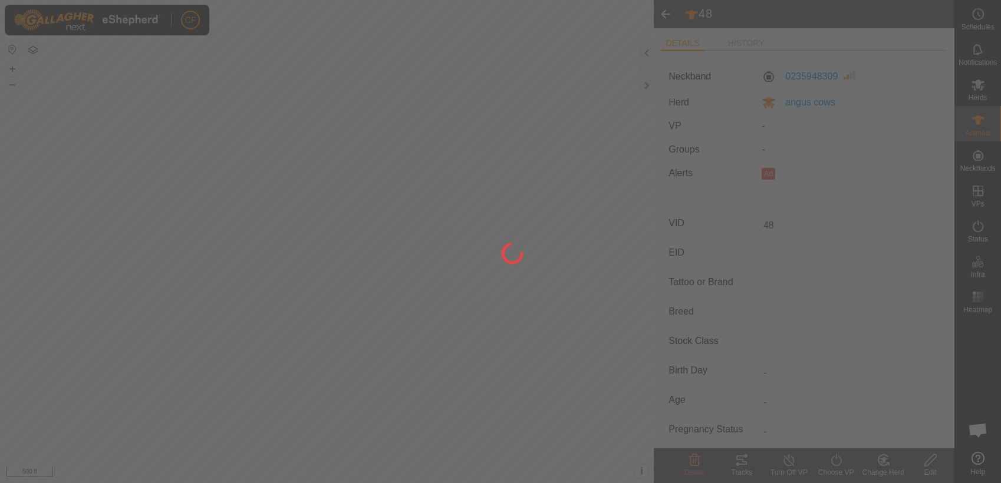
type input "-"
type input "0 kg"
type input "-"
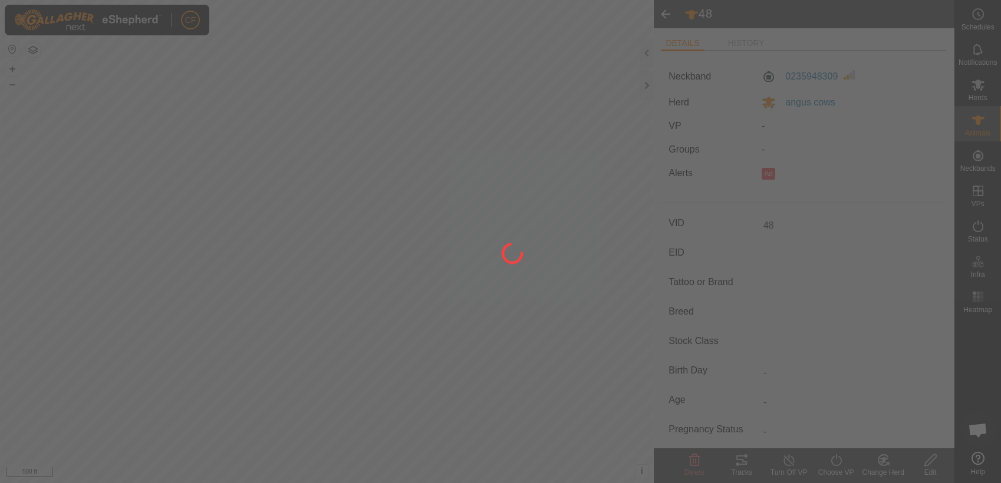
type input "-"
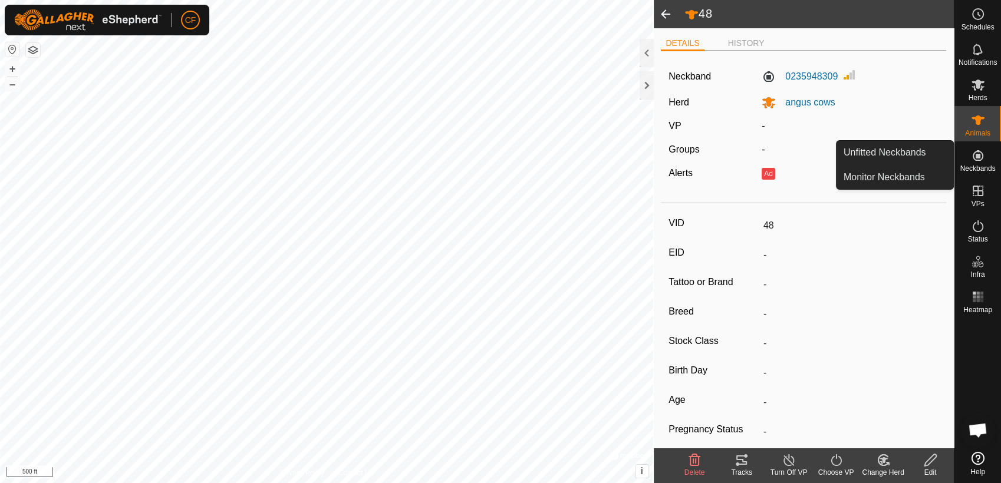
click at [983, 155] on icon at bounding box center [978, 156] width 14 height 14
